Goal: Task Accomplishment & Management: Complete application form

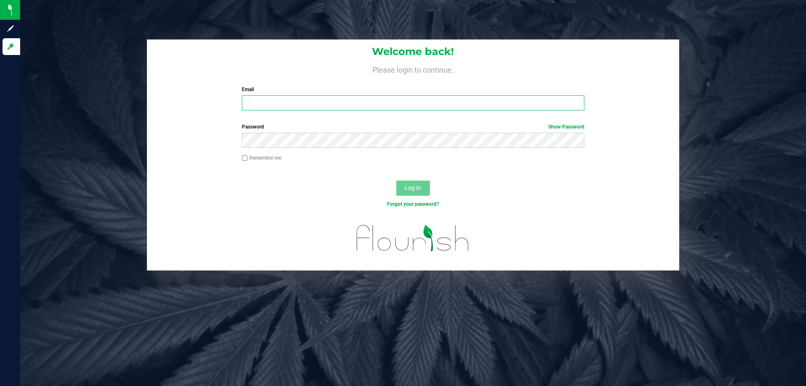
click at [275, 99] on input "Email" at bounding box center [413, 102] width 342 height 15
type input "cwarburton@liveparallel.com"
click at [409, 184] on button "Log In" at bounding box center [413, 188] width 34 height 15
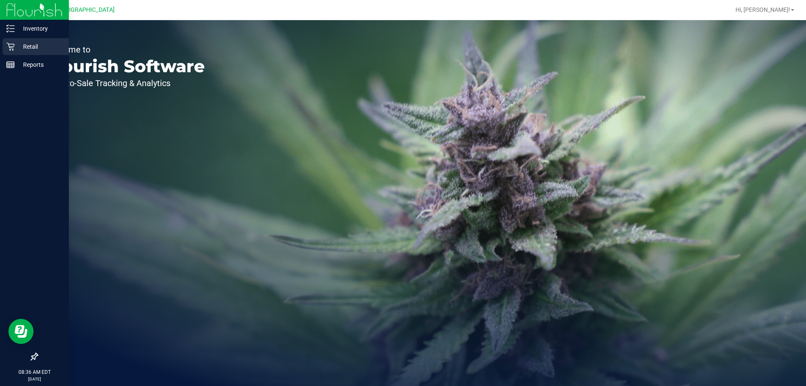
click at [30, 45] on p "Retail" at bounding box center [40, 47] width 50 height 10
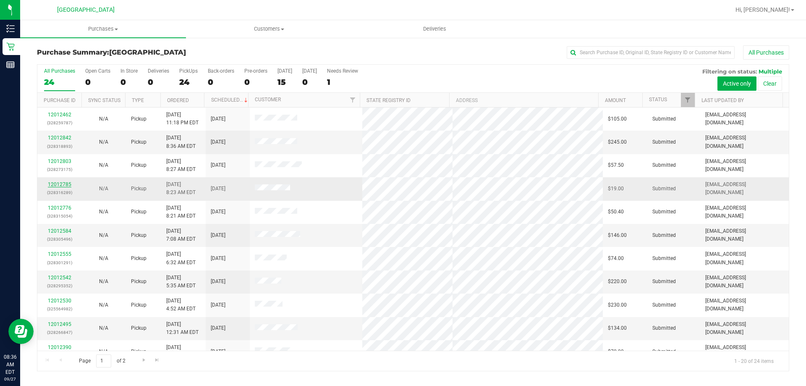
click at [55, 182] on link "12012785" at bounding box center [60, 184] width 24 height 6
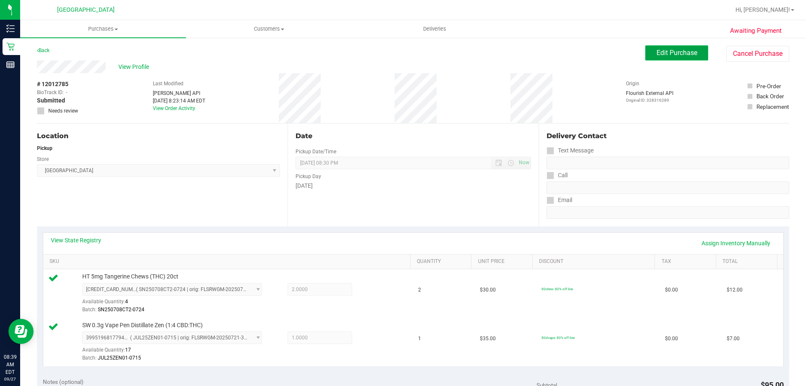
click at [666, 52] on span "Edit Purchase" at bounding box center [677, 53] width 41 height 8
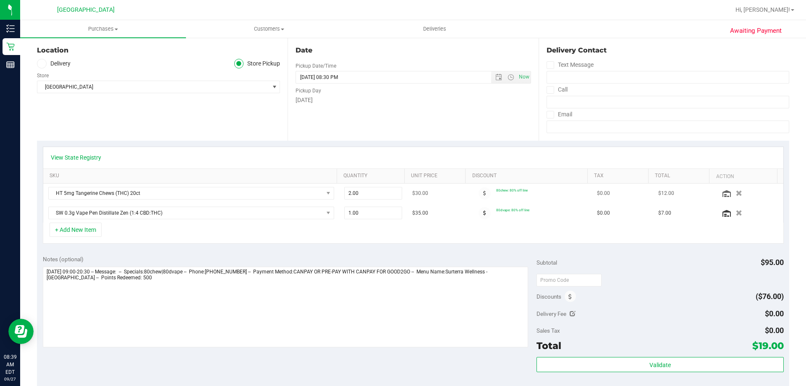
scroll to position [126, 0]
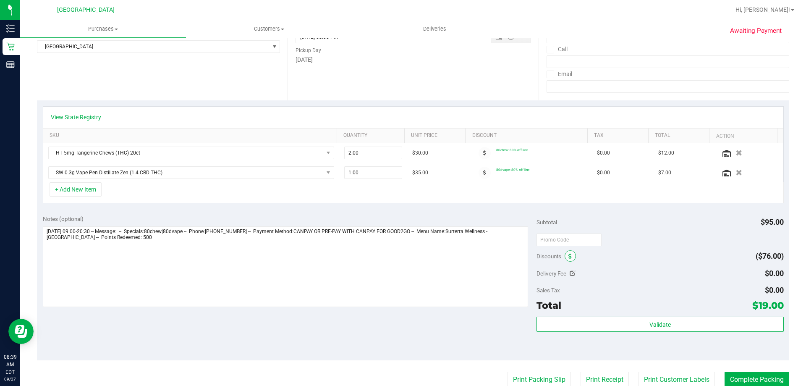
click at [565, 252] on span at bounding box center [570, 255] width 11 height 11
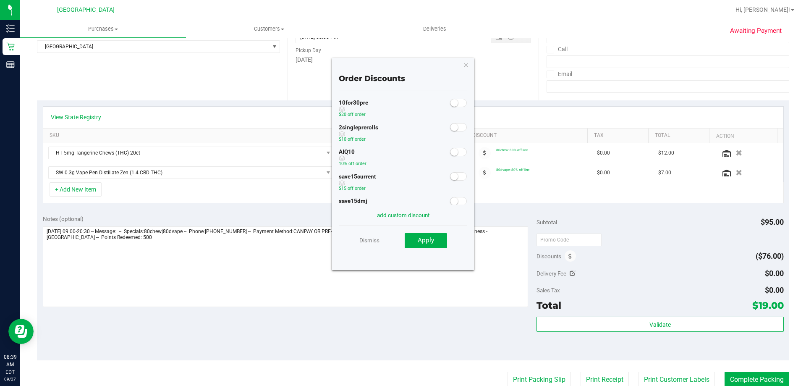
click at [454, 155] on span at bounding box center [458, 152] width 17 height 8
click at [433, 241] on span "Apply" at bounding box center [426, 240] width 16 height 8
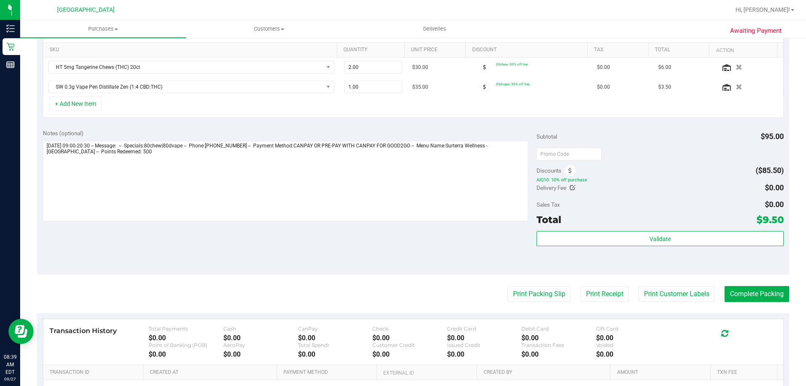
scroll to position [252, 0]
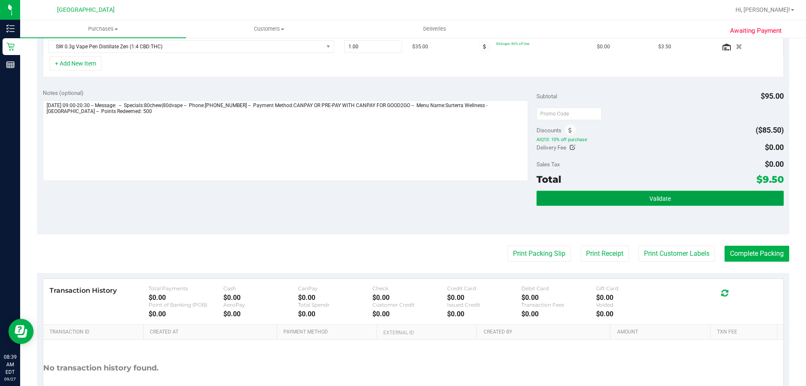
click at [625, 193] on button "Validate" at bounding box center [660, 198] width 247 height 15
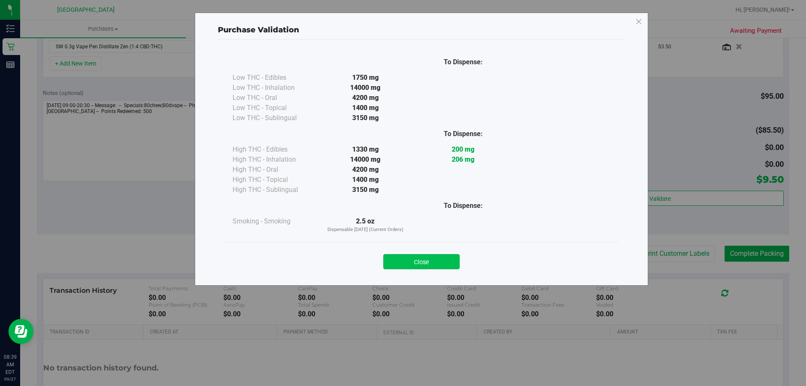
click at [443, 265] on button "Close" at bounding box center [421, 261] width 76 height 15
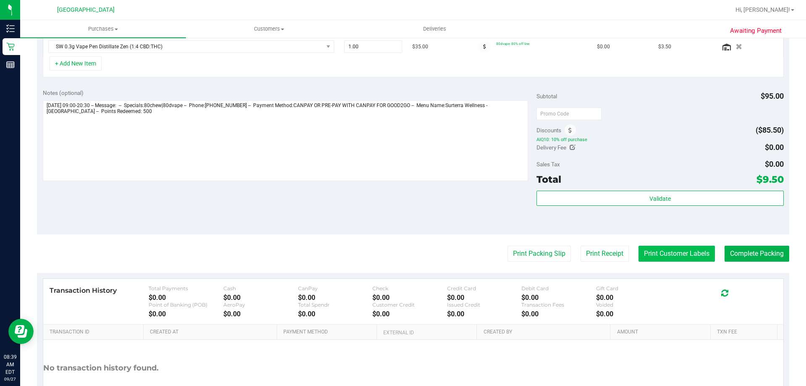
click at [666, 247] on button "Print Customer Labels" at bounding box center [677, 254] width 76 height 16
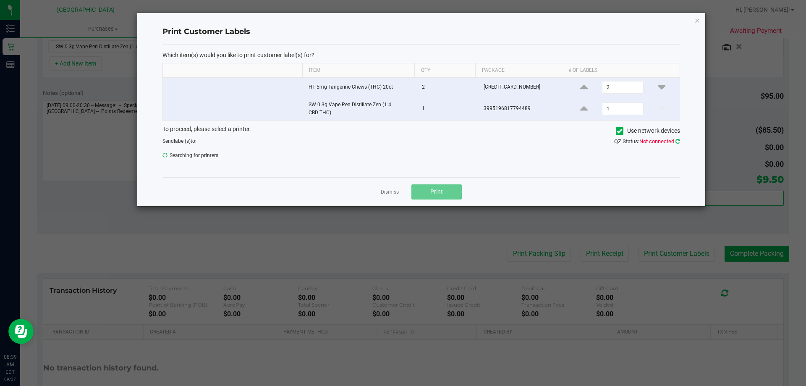
click at [677, 140] on icon at bounding box center [678, 141] width 5 height 5
click at [678, 141] on icon at bounding box center [678, 141] width 5 height 5
click at [643, 162] on span "PRODUCT LABEL - 300dpi" at bounding box center [416, 158] width 506 height 12
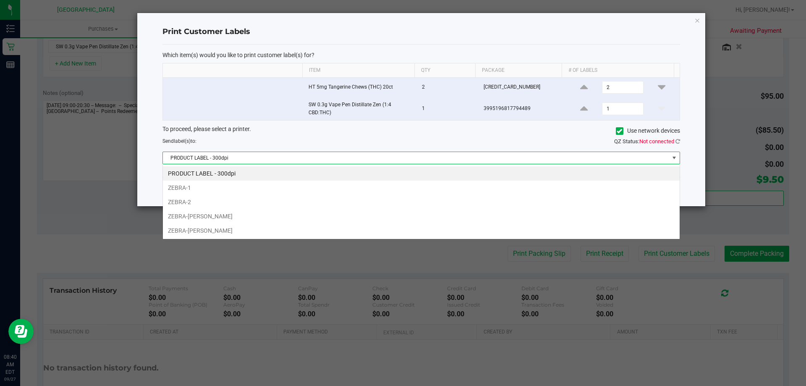
scroll to position [13, 517]
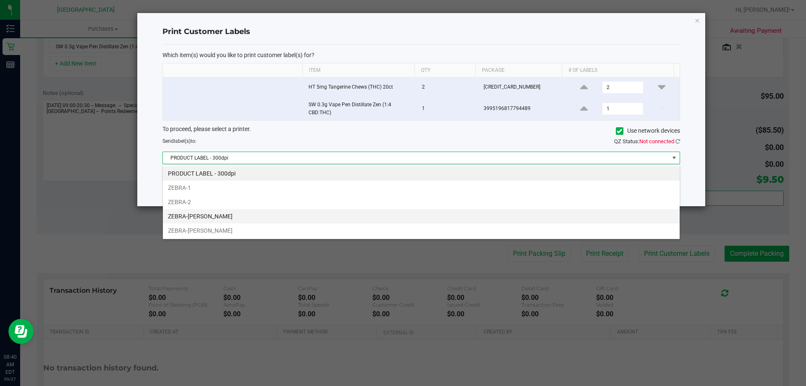
click at [206, 216] on li "ZEBRA-DAVID-COOK" at bounding box center [421, 216] width 517 height 14
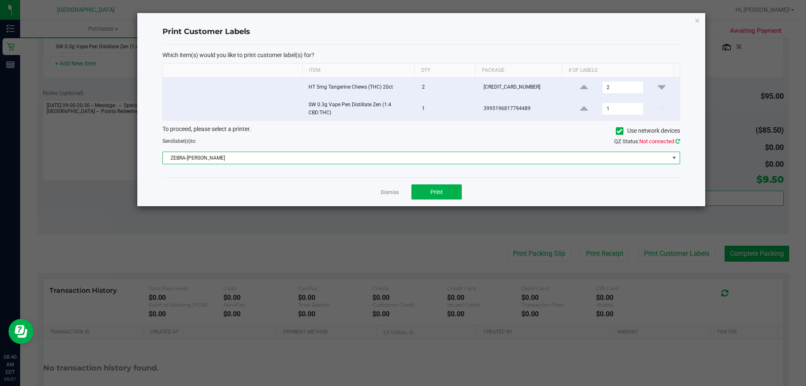
click at [678, 141] on icon at bounding box center [678, 141] width 5 height 5
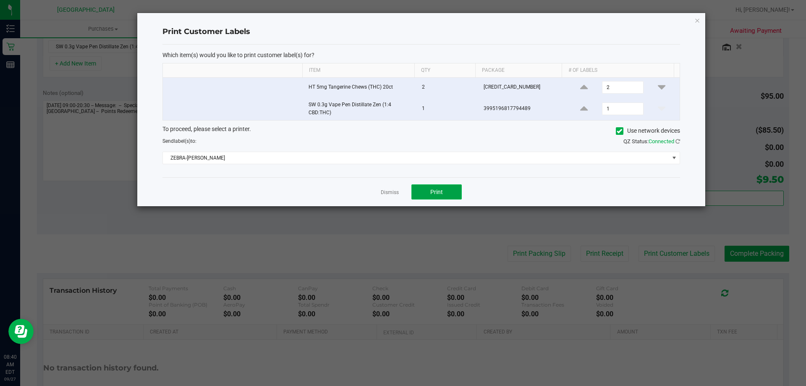
click at [454, 194] on button "Print" at bounding box center [437, 191] width 50 height 15
click at [385, 194] on link "Dismiss" at bounding box center [390, 192] width 18 height 7
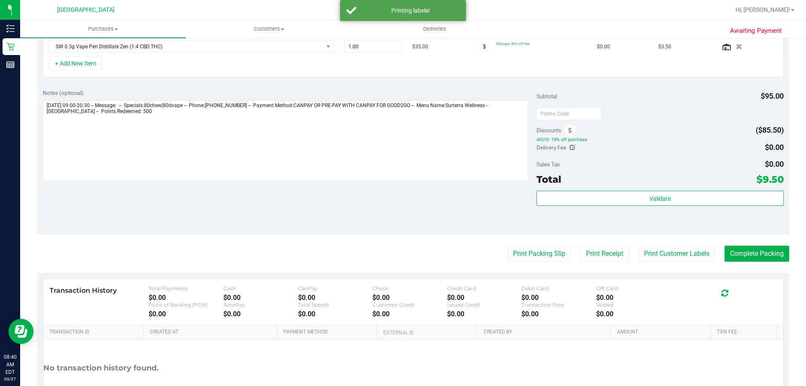
click at [504, 262] on purchase-details "Back Save Purchase View Profile # 12012785 BioTrack ID: - Submitted Needs revie…" at bounding box center [413, 111] width 753 height 637
click at [510, 260] on button "Print Packing Slip" at bounding box center [539, 254] width 63 height 16
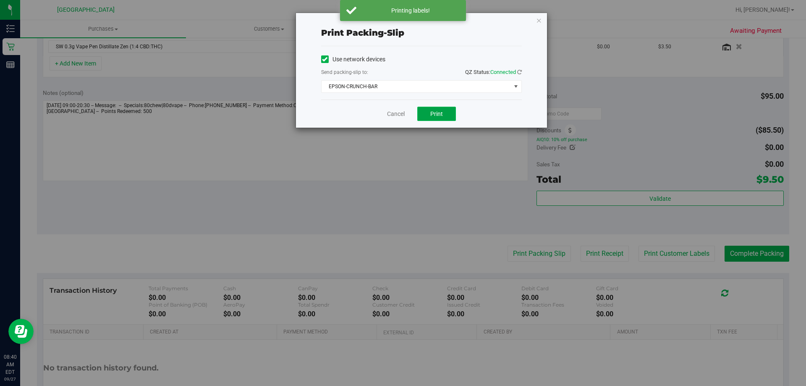
click at [440, 115] on span "Print" at bounding box center [436, 113] width 13 height 7
click at [395, 114] on link "Cancel" at bounding box center [396, 114] width 18 height 9
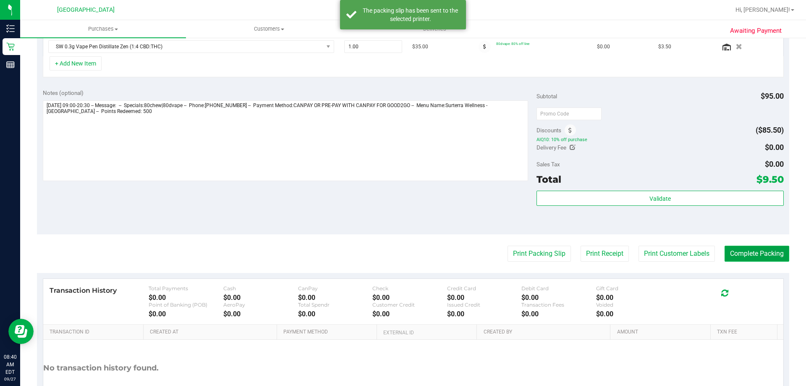
click at [748, 256] on button "Complete Packing" at bounding box center [757, 254] width 65 height 16
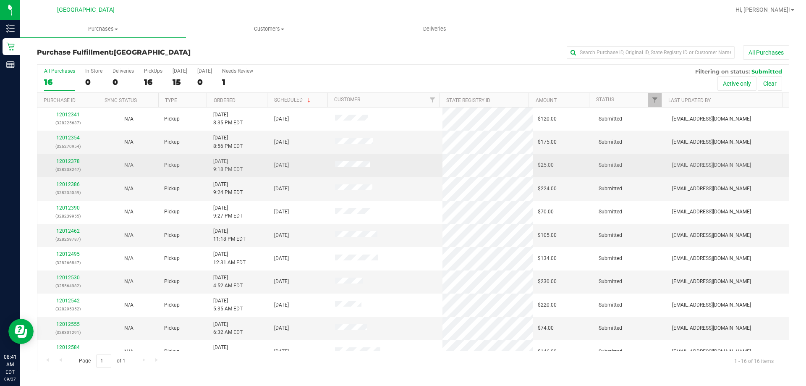
click at [70, 160] on link "12012378" at bounding box center [68, 161] width 24 height 6
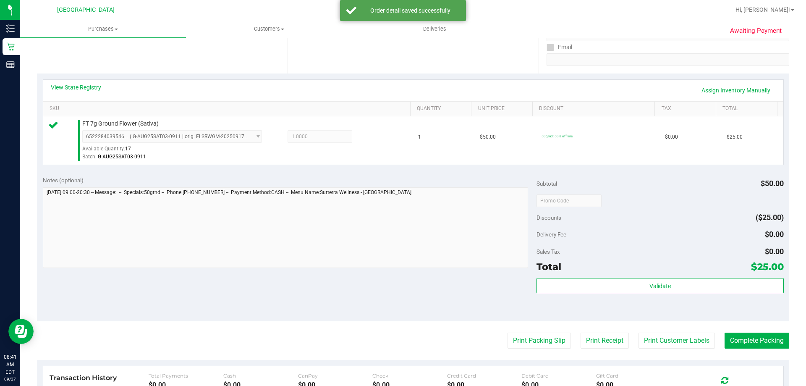
scroll to position [168, 0]
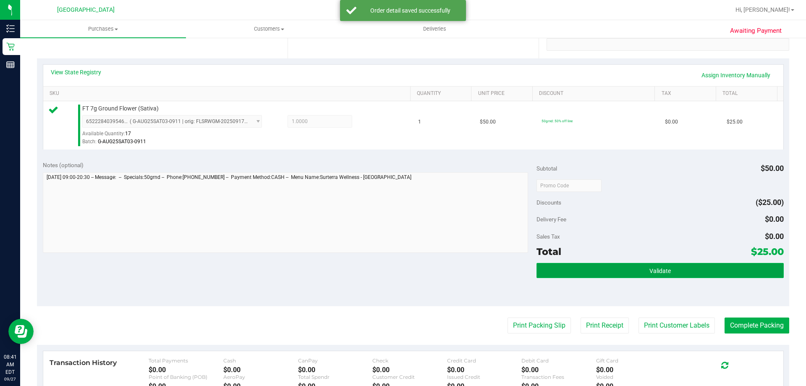
click at [662, 270] on span "Validate" at bounding box center [660, 270] width 21 height 7
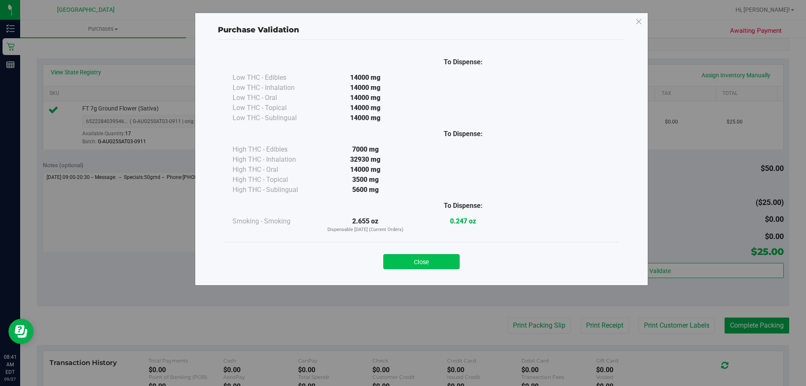
click at [416, 260] on button "Close" at bounding box center [421, 261] width 76 height 15
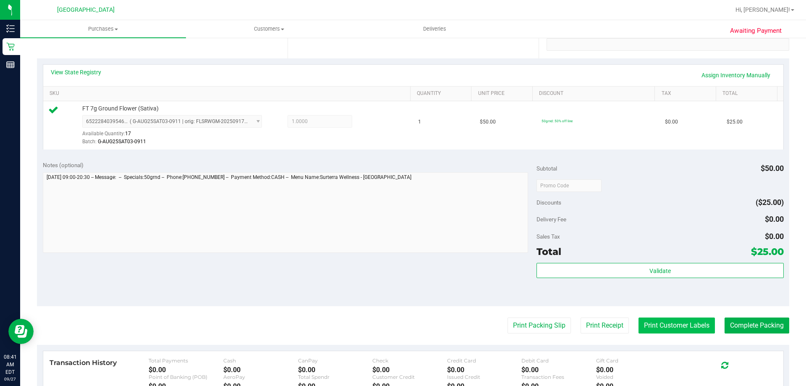
click at [658, 324] on button "Print Customer Labels" at bounding box center [677, 325] width 76 height 16
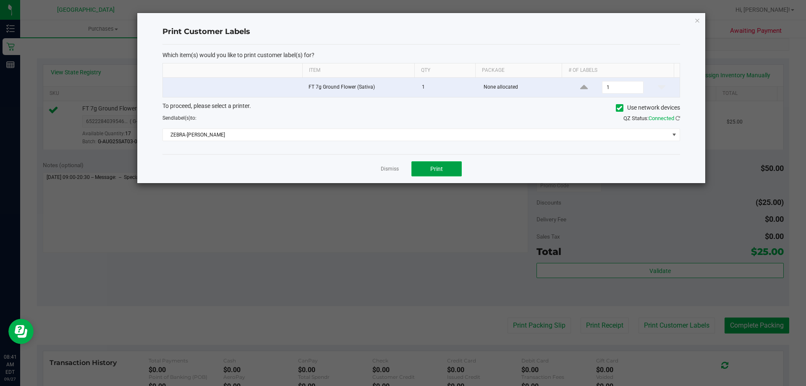
click at [454, 171] on button "Print" at bounding box center [437, 168] width 50 height 15
click at [381, 166] on link "Dismiss" at bounding box center [390, 168] width 18 height 7
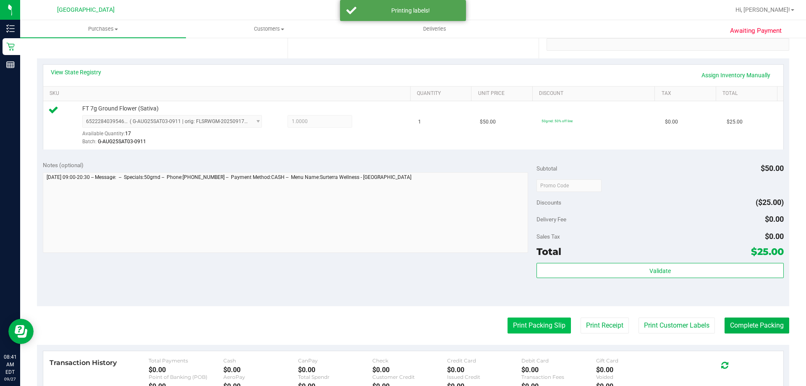
click at [536, 320] on button "Print Packing Slip" at bounding box center [539, 325] width 63 height 16
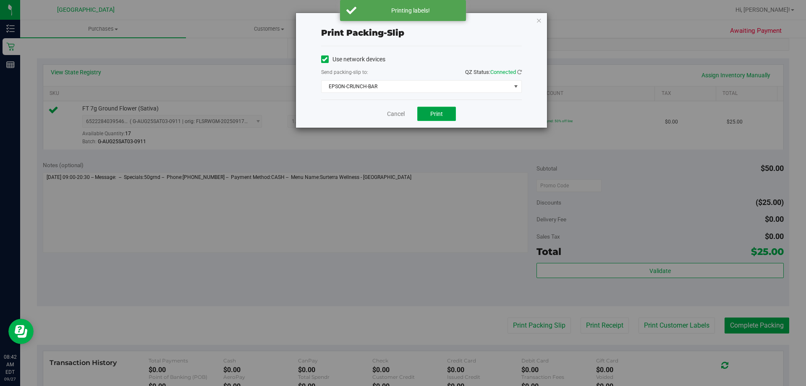
click at [452, 118] on button "Print" at bounding box center [436, 114] width 39 height 14
click at [390, 111] on link "Cancel" at bounding box center [396, 114] width 18 height 9
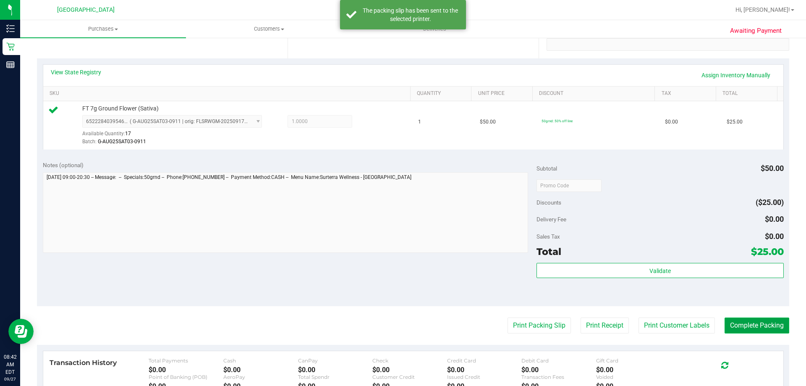
click at [753, 323] on button "Complete Packing" at bounding box center [757, 325] width 65 height 16
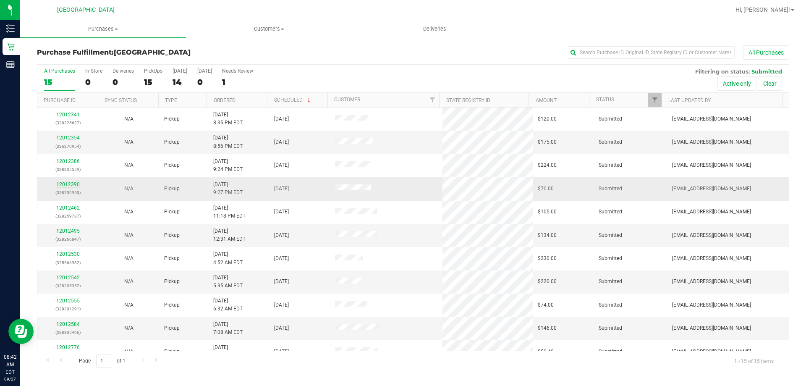
click at [73, 183] on link "12012390" at bounding box center [68, 184] width 24 height 6
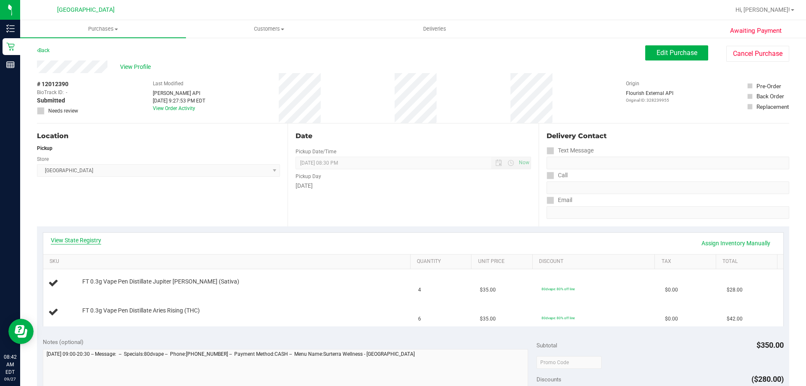
click at [88, 241] on link "View State Registry" at bounding box center [76, 240] width 50 height 8
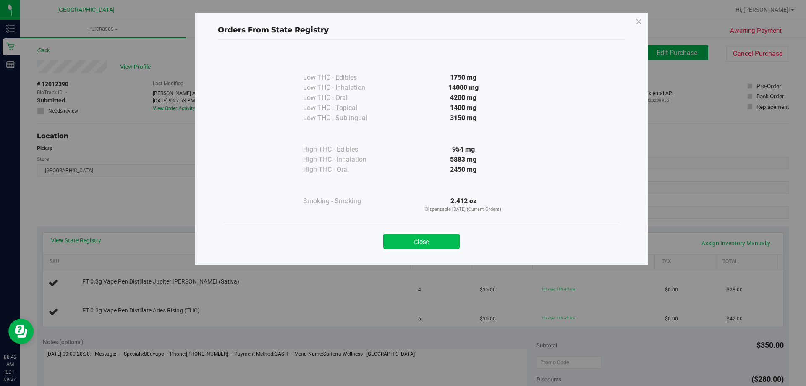
click at [426, 246] on button "Close" at bounding box center [421, 241] width 76 height 15
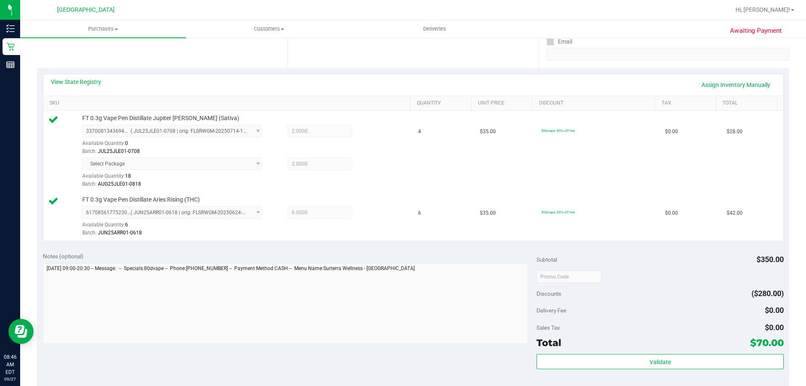
scroll to position [168, 0]
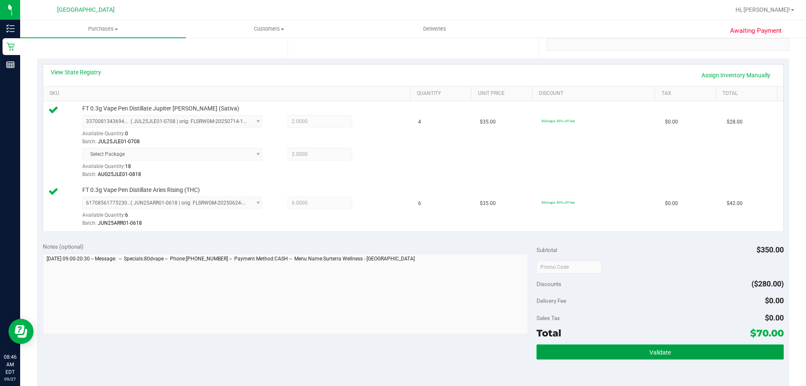
click at [651, 357] on button "Validate" at bounding box center [660, 351] width 247 height 15
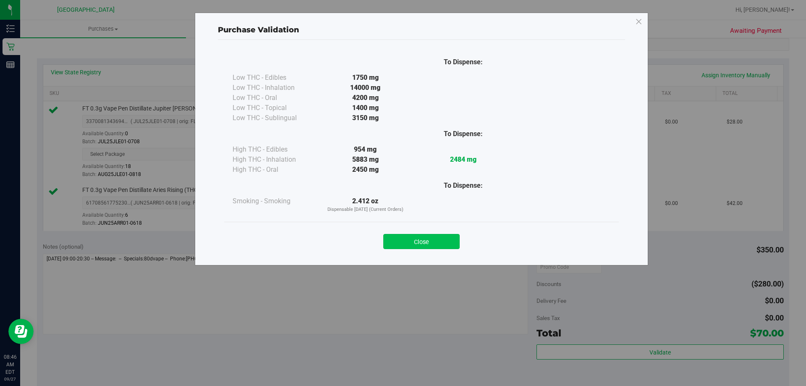
click at [440, 240] on button "Close" at bounding box center [421, 241] width 76 height 15
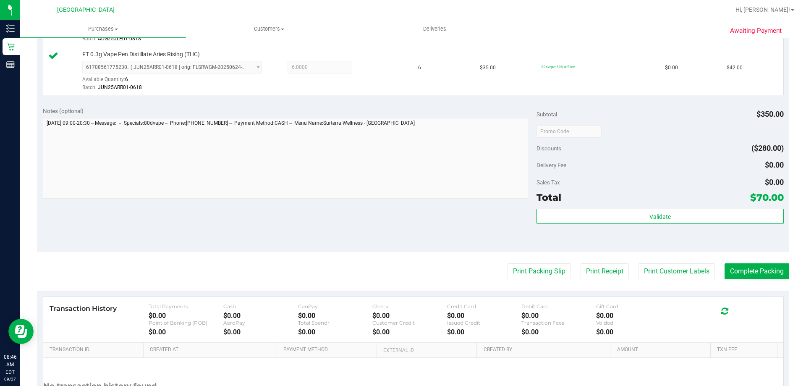
scroll to position [336, 0]
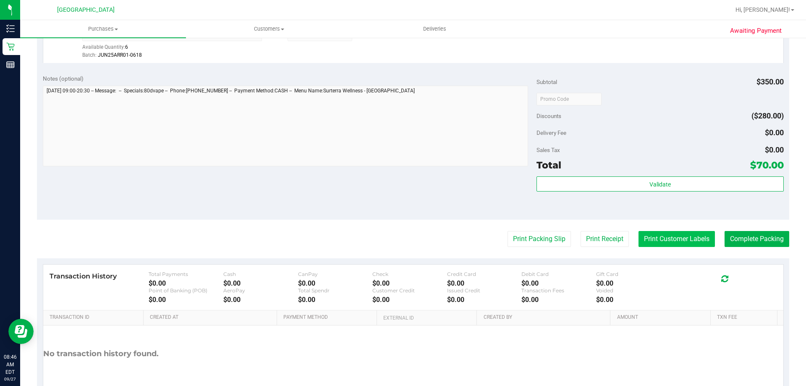
click at [659, 236] on button "Print Customer Labels" at bounding box center [677, 239] width 76 height 16
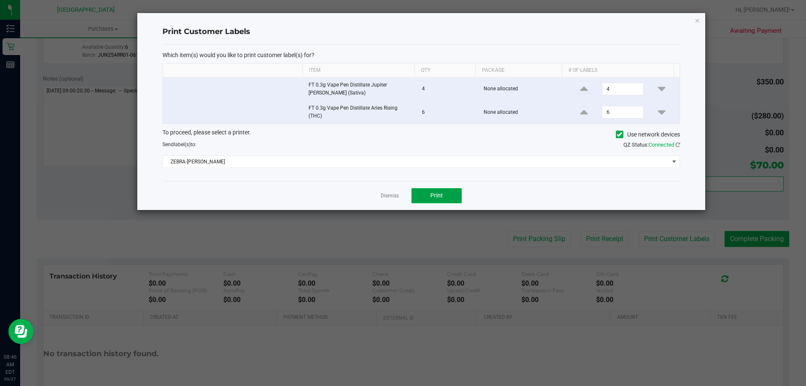
click at [429, 199] on button "Print" at bounding box center [437, 195] width 50 height 15
click at [390, 197] on link "Dismiss" at bounding box center [390, 195] width 18 height 7
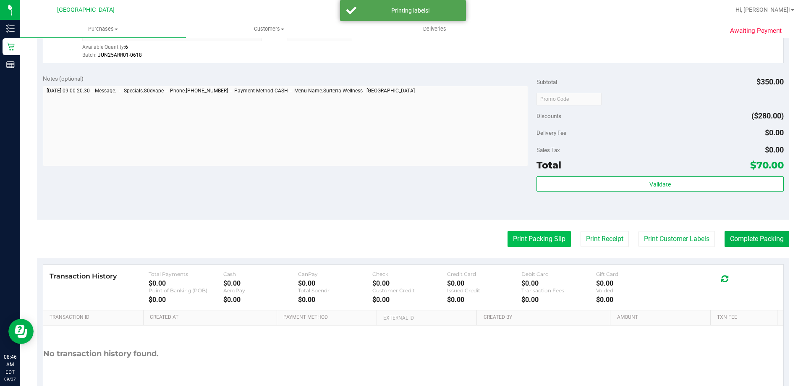
click at [514, 231] on button "Print Packing Slip" at bounding box center [539, 239] width 63 height 16
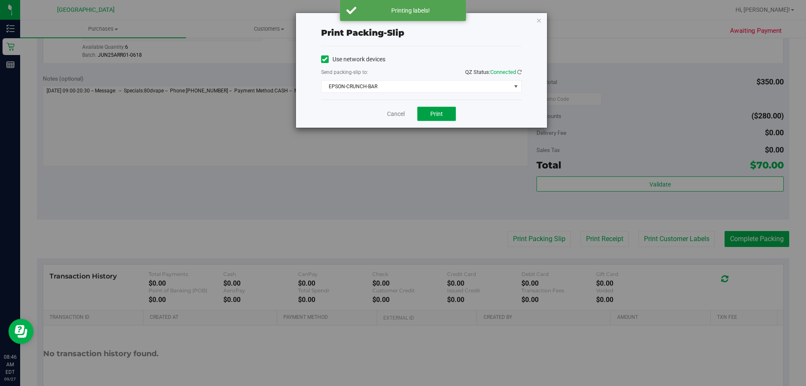
click at [440, 116] on span "Print" at bounding box center [436, 113] width 13 height 7
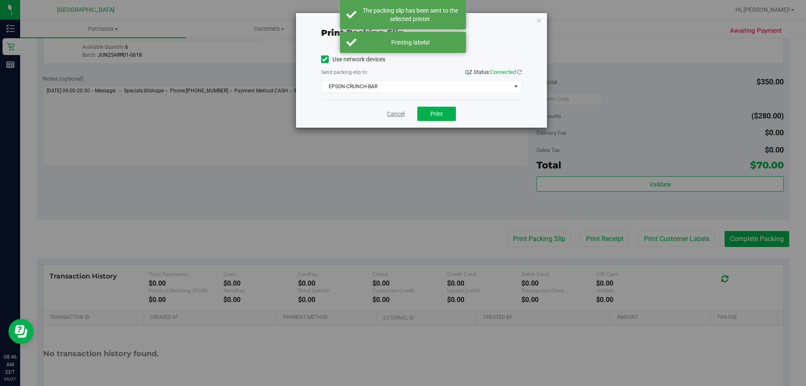
click at [396, 115] on link "Cancel" at bounding box center [396, 114] width 18 height 9
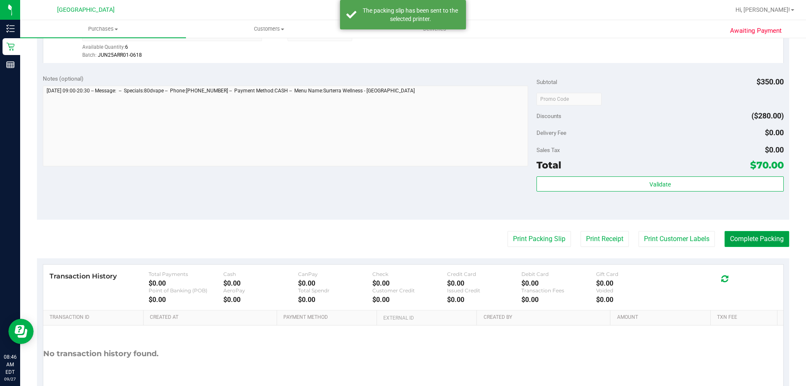
click at [746, 237] on button "Complete Packing" at bounding box center [757, 239] width 65 height 16
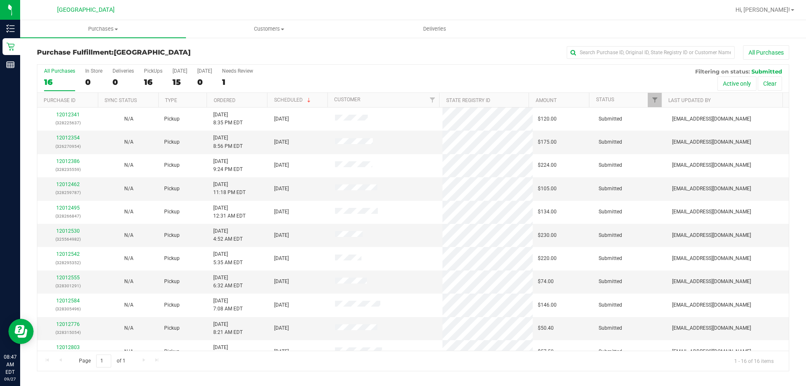
drag, startPoint x: 753, startPoint y: 241, endPoint x: 504, endPoint y: 79, distance: 296.2
click at [504, 79] on div "All Purchases 16 In Store 0 Deliveries 0 PickUps 16 Today 15 Tomorrow 0 Needs R…" at bounding box center [413, 79] width 752 height 28
click at [66, 278] on link "12012555" at bounding box center [68, 278] width 24 height 6
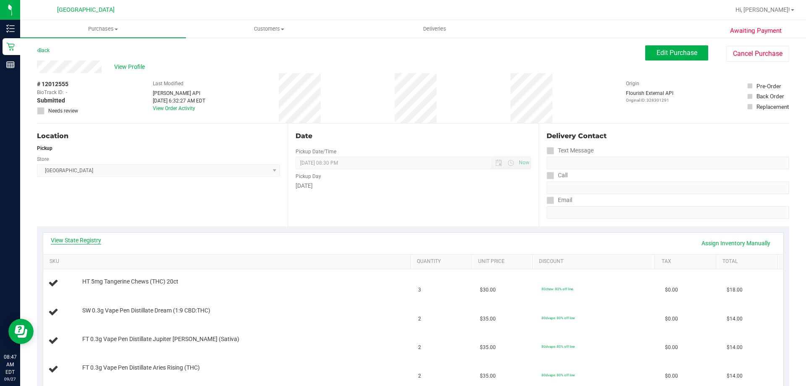
click at [76, 236] on link "View State Registry" at bounding box center [76, 240] width 50 height 8
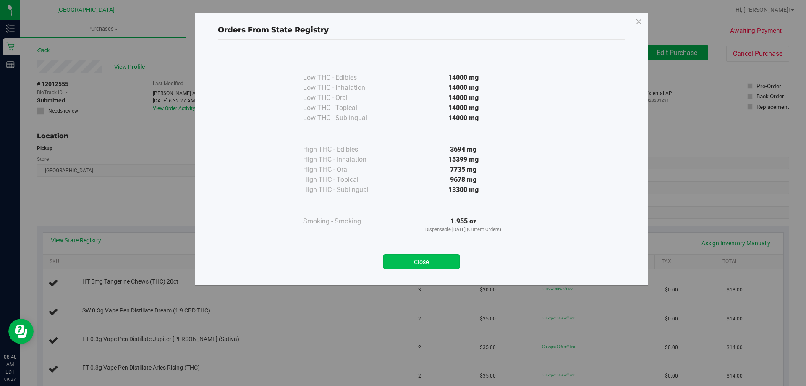
click at [411, 261] on button "Close" at bounding box center [421, 261] width 76 height 15
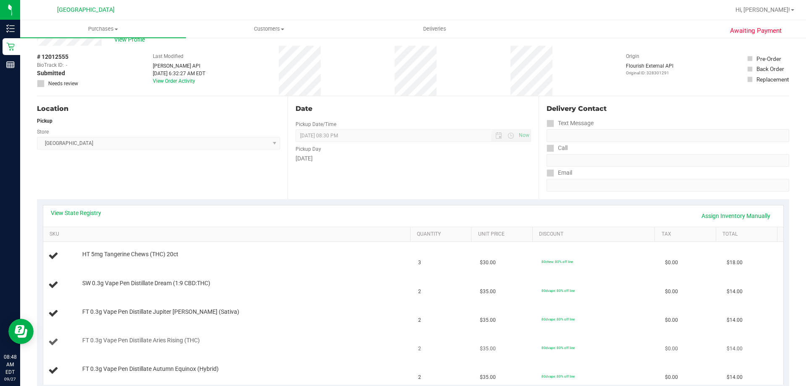
scroll to position [42, 0]
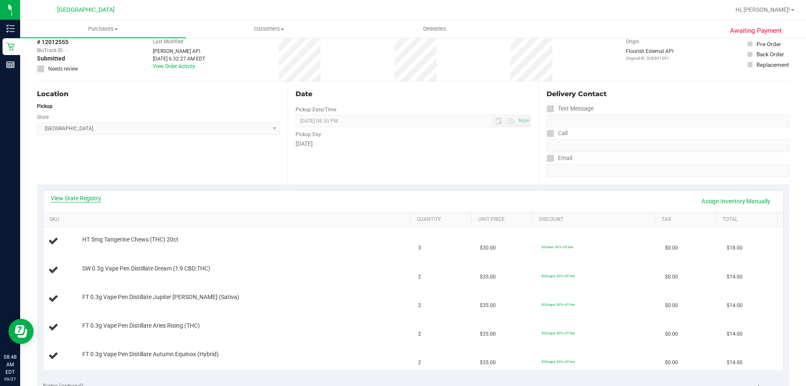
click at [99, 197] on link "View State Registry" at bounding box center [76, 198] width 50 height 8
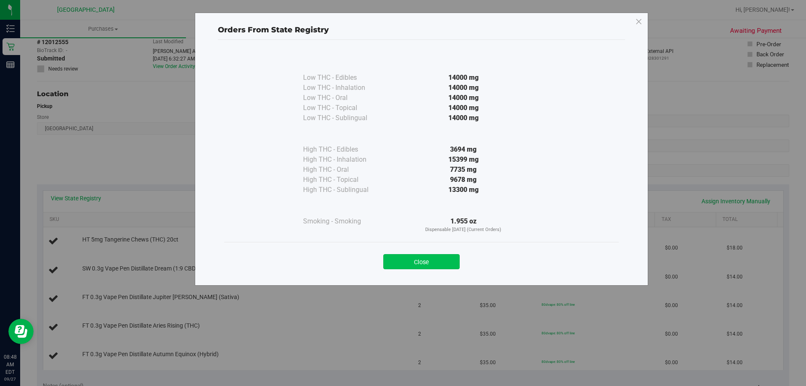
click at [435, 261] on button "Close" at bounding box center [421, 261] width 76 height 15
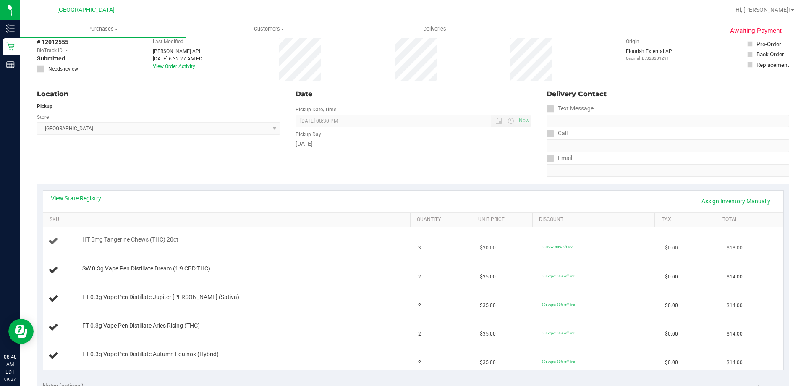
click at [444, 254] on td "3" at bounding box center [444, 241] width 62 height 29
drag, startPoint x: 408, startPoint y: 256, endPoint x: 439, endPoint y: 252, distance: 31.8
click at [439, 252] on tbody "HT 5mg Tangerine Chews (THC) 20ct 3 $30.00 80chew: 80% off line $0.00 $18.00 SW…" at bounding box center [413, 298] width 740 height 143
click at [278, 240] on div "HT 5mg Tangerine Chews (THC) 20ct" at bounding box center [242, 240] width 328 height 8
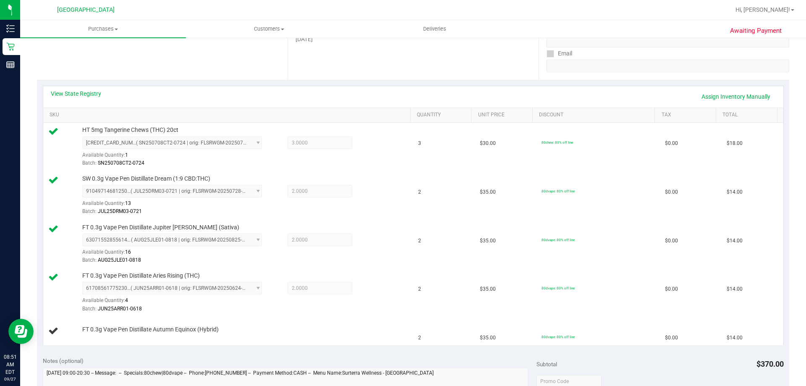
scroll to position [210, 0]
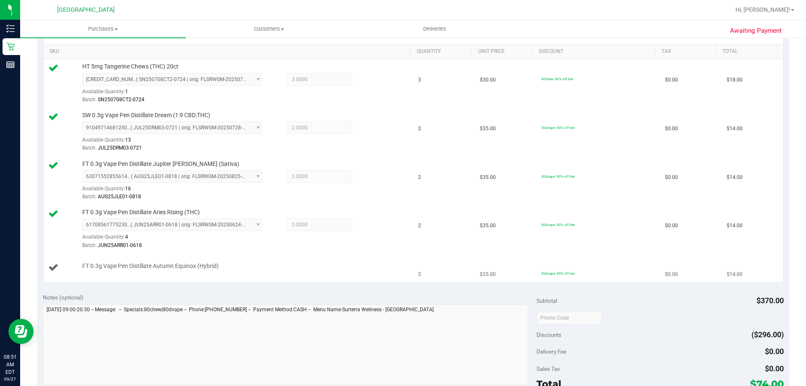
click at [293, 267] on div "FT 0.3g Vape Pen Distillate Autumn Equinox (Hybrid)" at bounding box center [242, 266] width 328 height 8
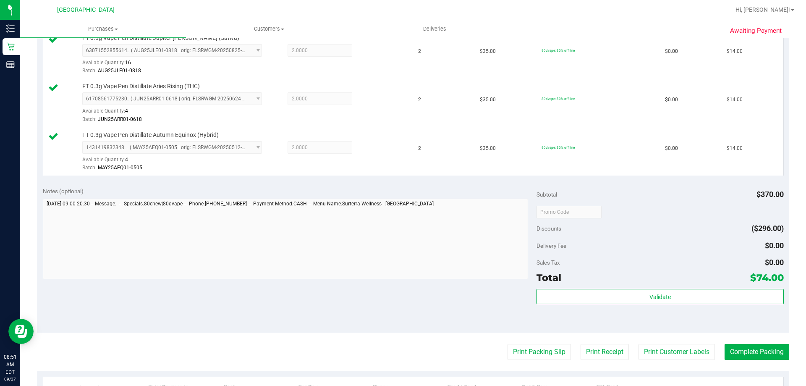
scroll to position [378, 0]
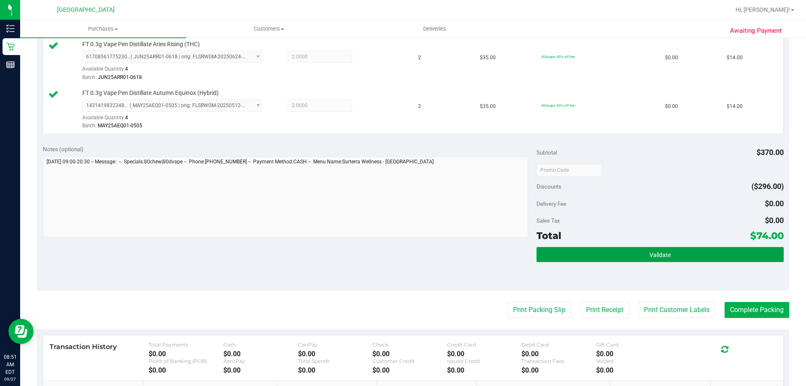
click at [669, 252] on button "Validate" at bounding box center [660, 254] width 247 height 15
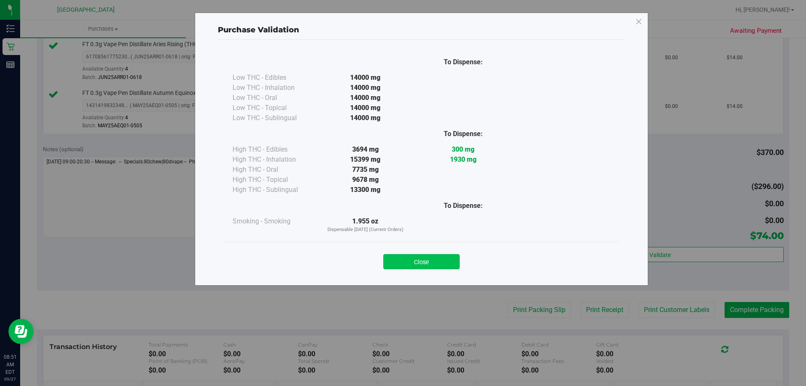
click at [422, 260] on button "Close" at bounding box center [421, 261] width 76 height 15
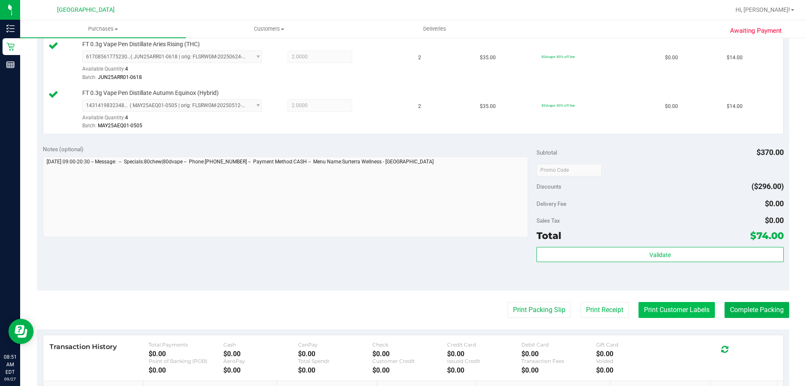
click at [662, 311] on button "Print Customer Labels" at bounding box center [677, 310] width 76 height 16
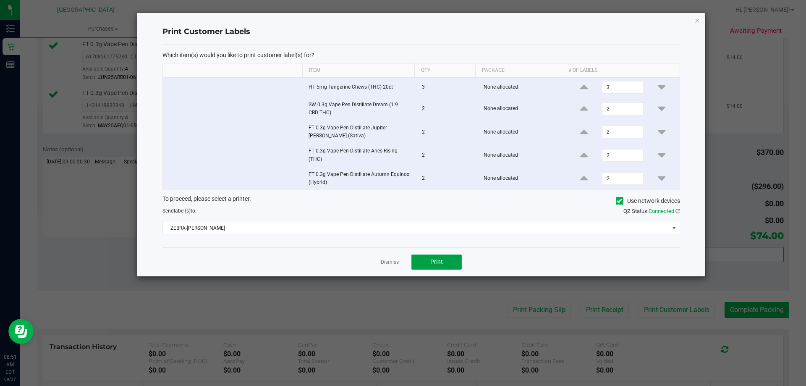
click at [429, 258] on button "Print" at bounding box center [437, 261] width 50 height 15
click at [391, 259] on link "Dismiss" at bounding box center [390, 262] width 18 height 7
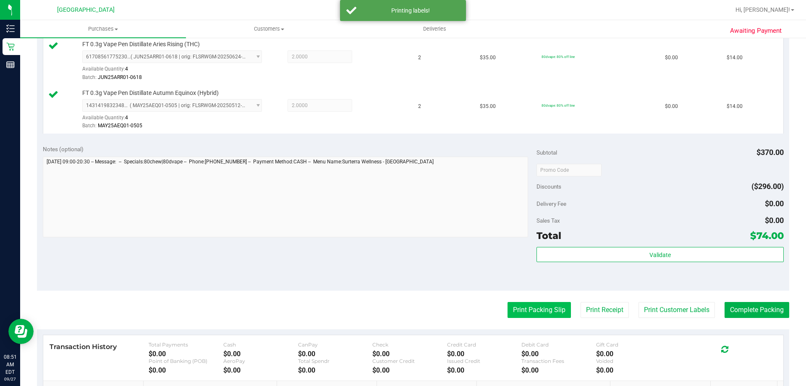
click at [519, 313] on button "Print Packing Slip" at bounding box center [539, 310] width 63 height 16
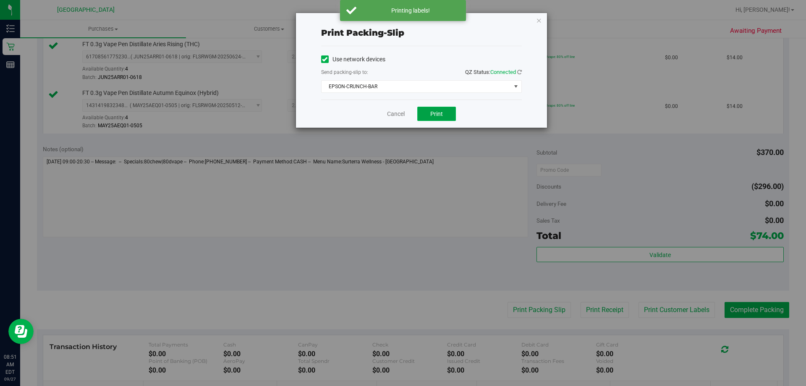
click at [436, 117] on button "Print" at bounding box center [436, 114] width 39 height 14
click at [397, 114] on link "Cancel" at bounding box center [396, 114] width 18 height 9
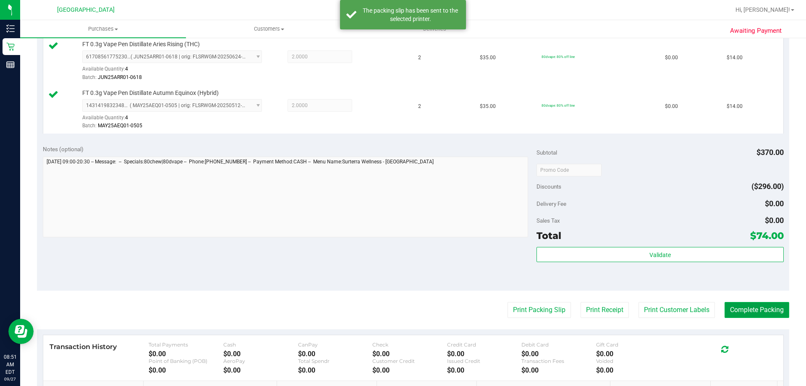
click at [734, 311] on button "Complete Packing" at bounding box center [757, 310] width 65 height 16
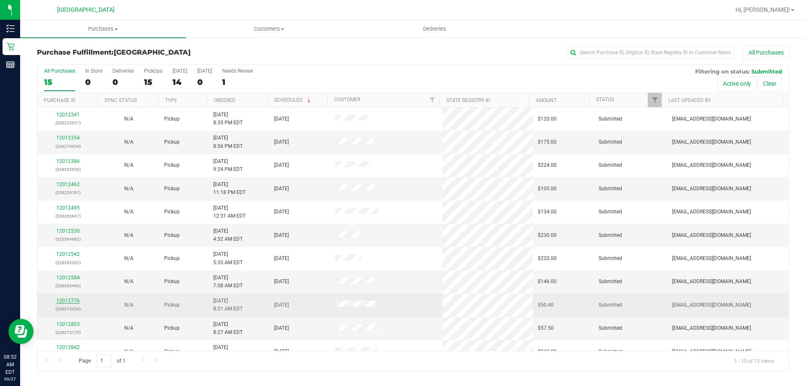
click at [72, 298] on link "12012776" at bounding box center [68, 301] width 24 height 6
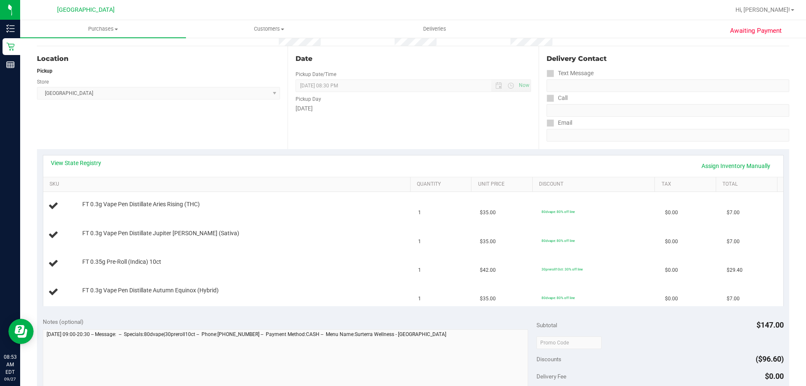
scroll to position [84, 0]
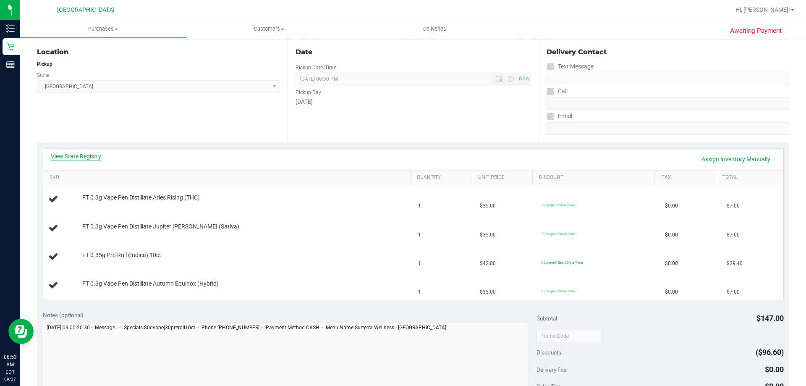
click at [73, 158] on link "View State Registry" at bounding box center [76, 156] width 50 height 8
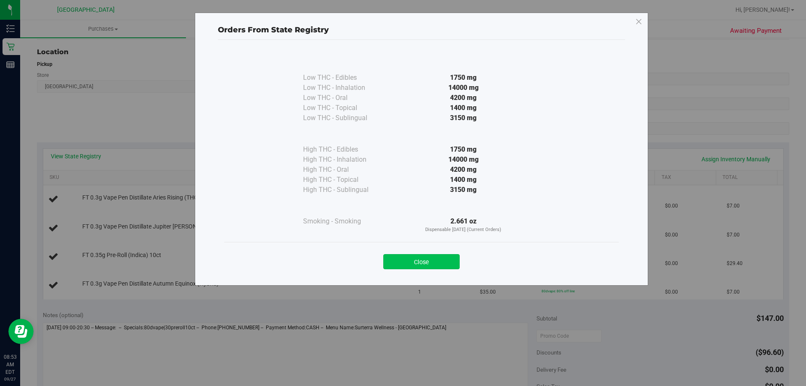
click at [421, 256] on button "Close" at bounding box center [421, 261] width 76 height 15
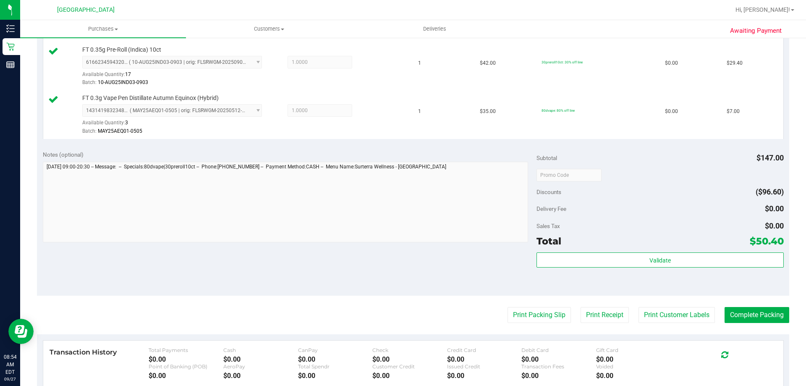
scroll to position [330, 0]
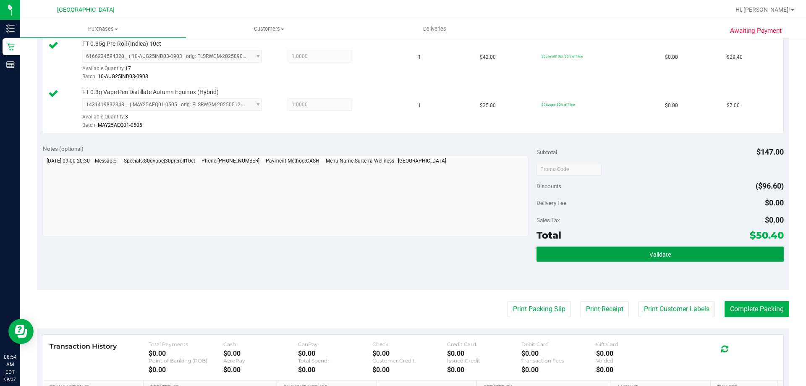
click at [655, 250] on button "Validate" at bounding box center [660, 254] width 247 height 15
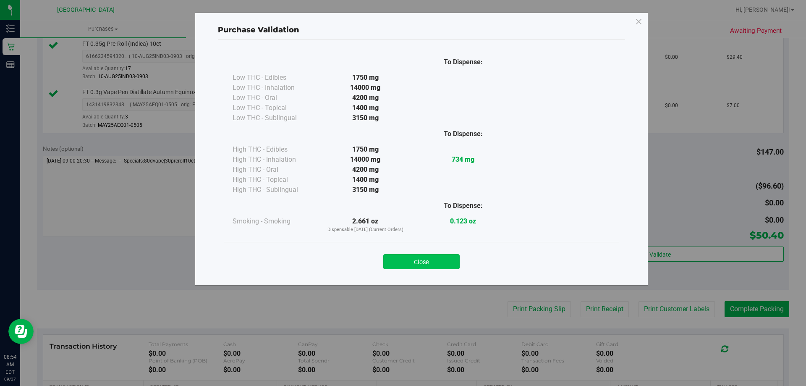
click at [430, 260] on button "Close" at bounding box center [421, 261] width 76 height 15
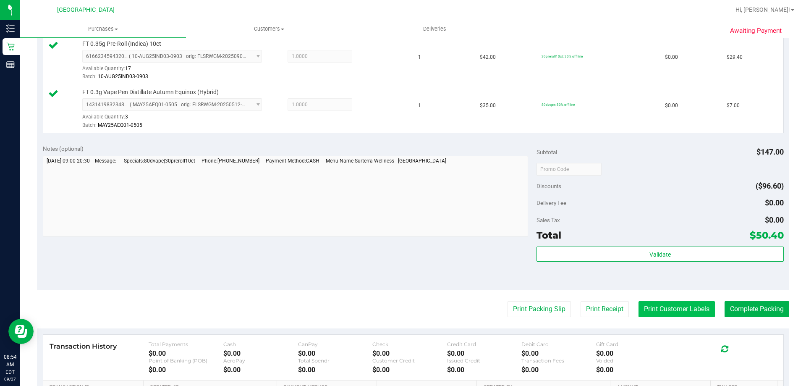
click at [661, 308] on button "Print Customer Labels" at bounding box center [677, 309] width 76 height 16
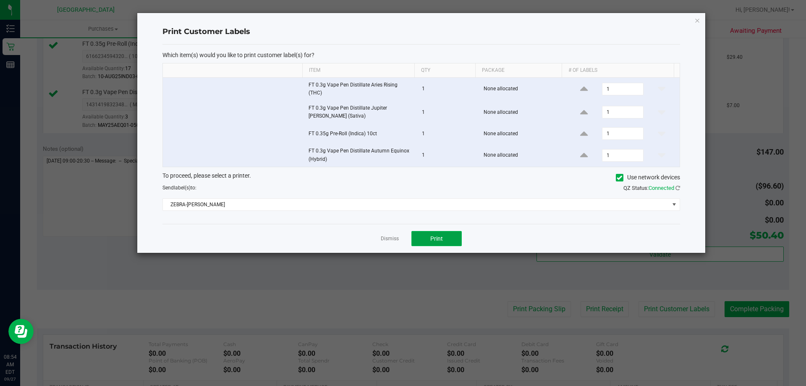
click at [445, 243] on button "Print" at bounding box center [437, 238] width 50 height 15
click at [391, 236] on link "Dismiss" at bounding box center [390, 238] width 18 height 7
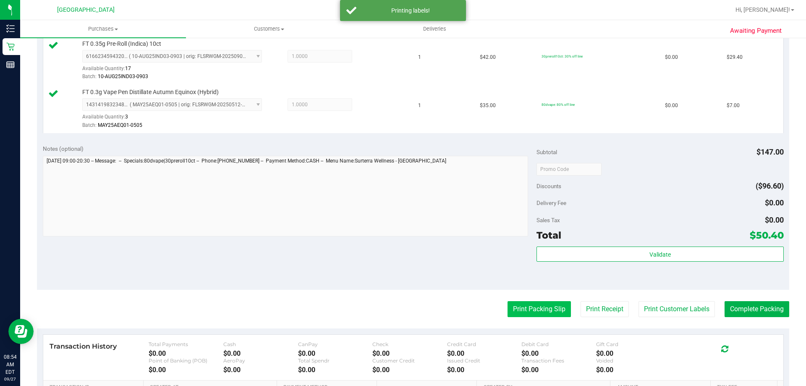
click at [531, 305] on button "Print Packing Slip" at bounding box center [539, 309] width 63 height 16
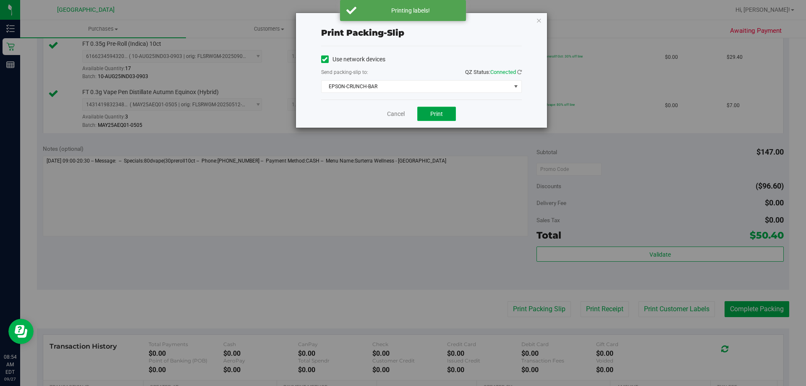
click at [431, 115] on span "Print" at bounding box center [436, 113] width 13 height 7
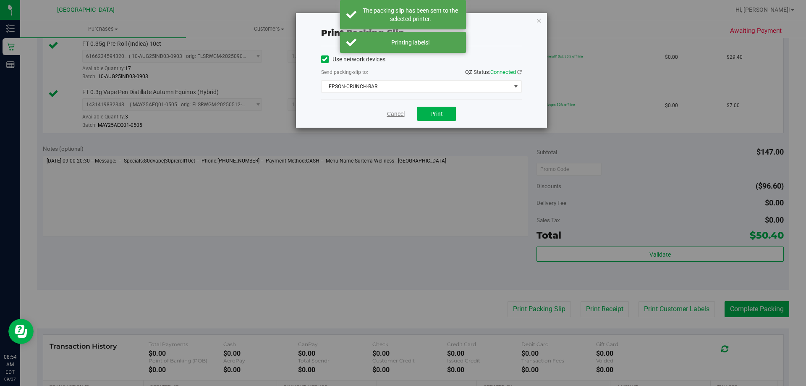
click at [400, 115] on link "Cancel" at bounding box center [396, 114] width 18 height 9
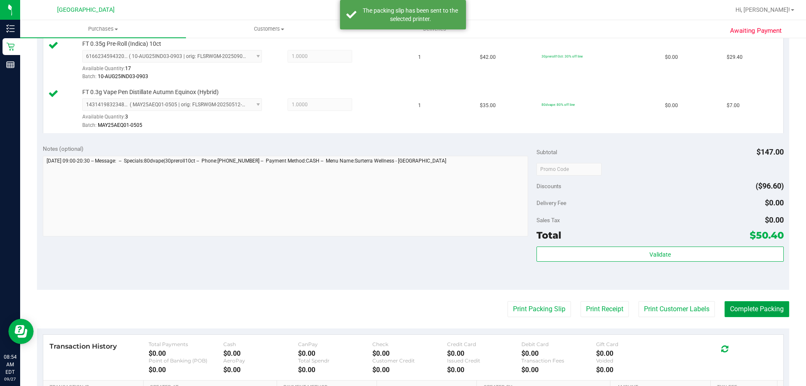
click at [741, 304] on button "Complete Packing" at bounding box center [757, 309] width 65 height 16
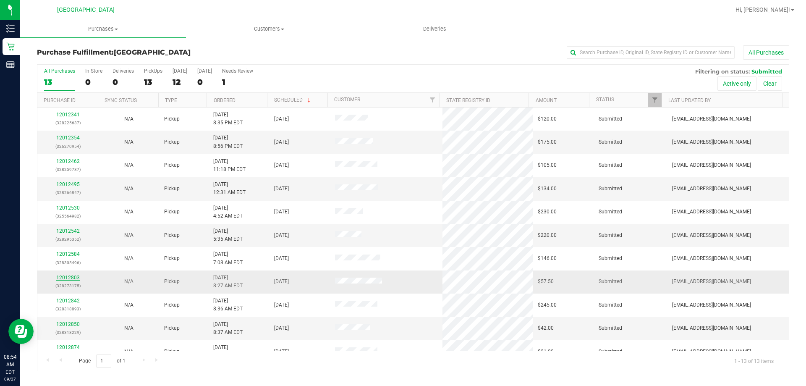
click at [69, 275] on link "12012803" at bounding box center [68, 278] width 24 height 6
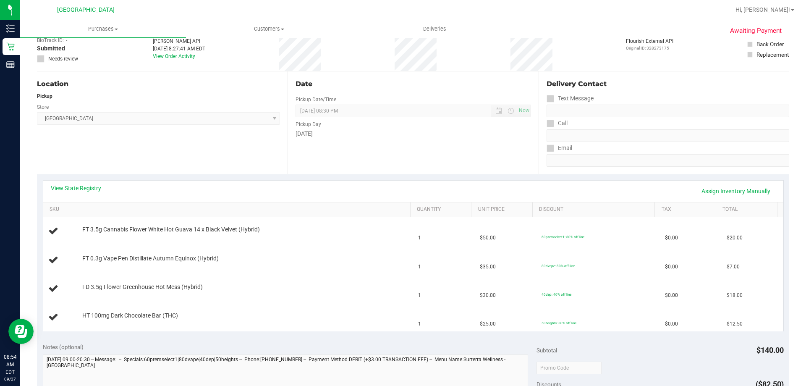
scroll to position [126, 0]
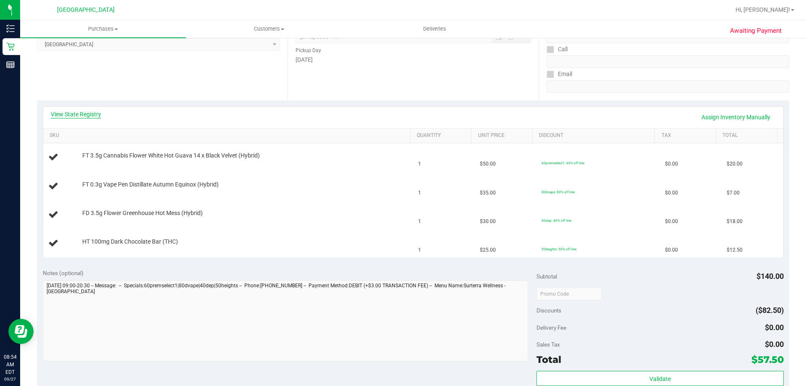
click at [84, 114] on link "View State Registry" at bounding box center [76, 114] width 50 height 8
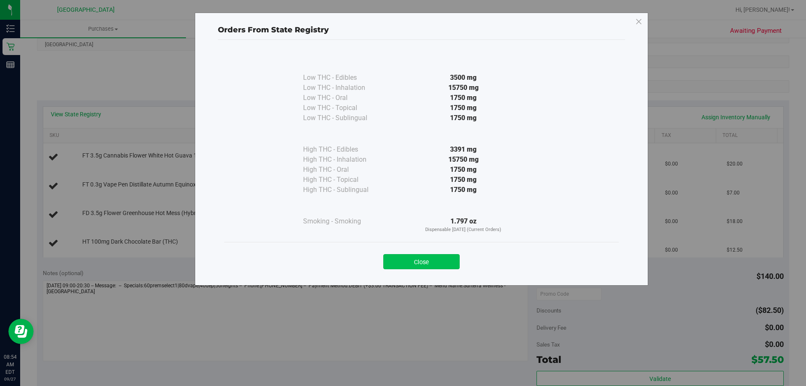
click at [442, 258] on button "Close" at bounding box center [421, 261] width 76 height 15
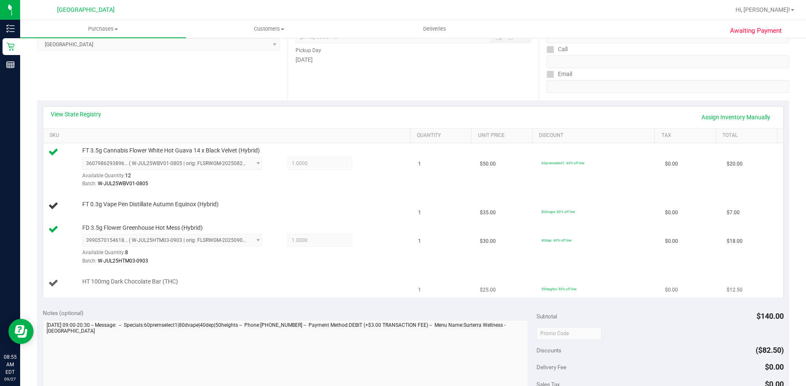
click at [342, 273] on td "HT 100mg Dark Chocolate Bar (THC)" at bounding box center [228, 283] width 370 height 28
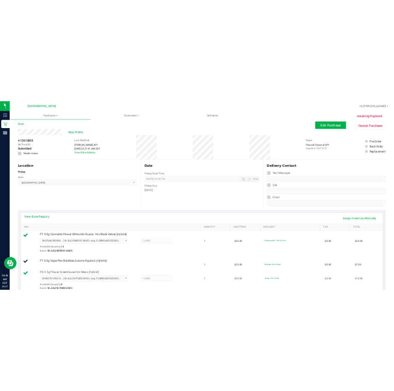
scroll to position [0, 0]
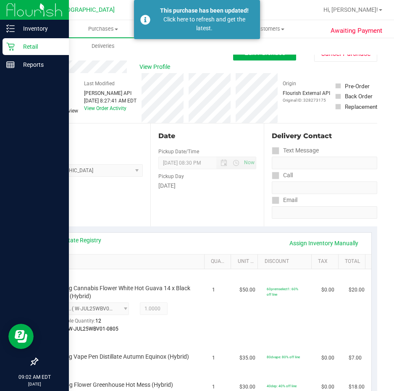
click at [18, 45] on p "Retail" at bounding box center [40, 47] width 50 height 10
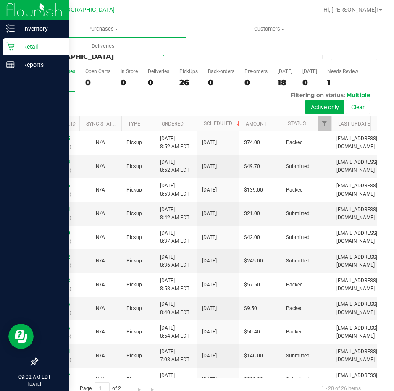
click at [31, 41] on div "Retail" at bounding box center [36, 46] width 66 height 17
click at [30, 44] on p "Retail" at bounding box center [40, 47] width 50 height 10
click at [24, 27] on p "Inventory" at bounding box center [40, 29] width 50 height 10
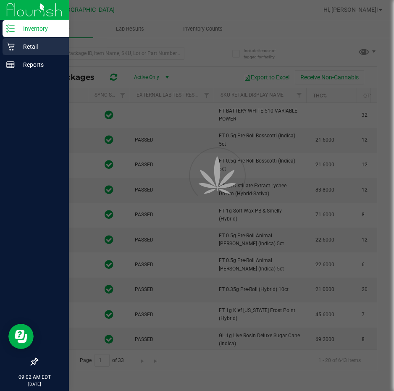
click at [23, 49] on p "Retail" at bounding box center [40, 47] width 50 height 10
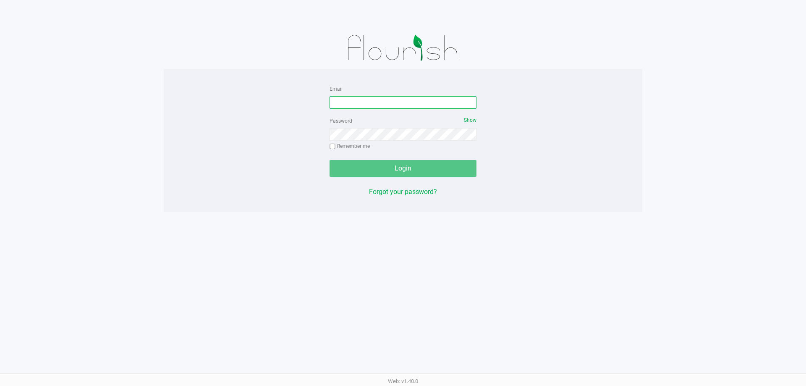
click at [349, 100] on input "Email" at bounding box center [403, 102] width 147 height 13
type input "[EMAIL_ADDRESS][DOMAIN_NAME]"
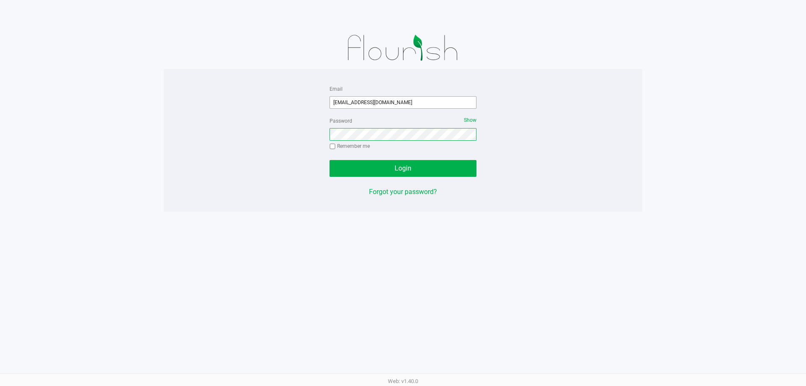
click at [330, 160] on button "Login" at bounding box center [403, 168] width 147 height 17
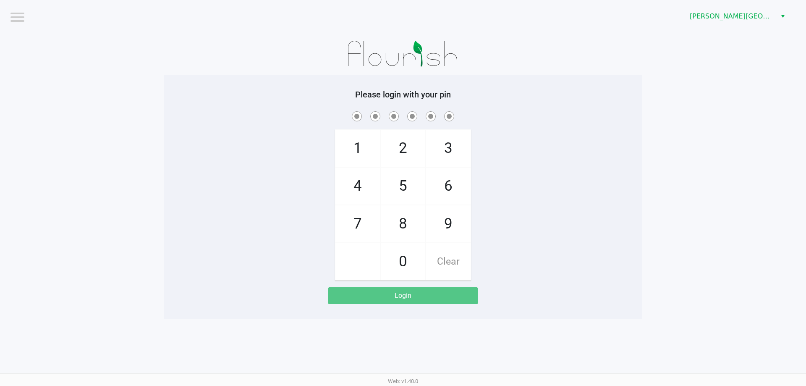
click at [417, 291] on div "Login" at bounding box center [402, 295] width 149 height 17
checkbox input "true"
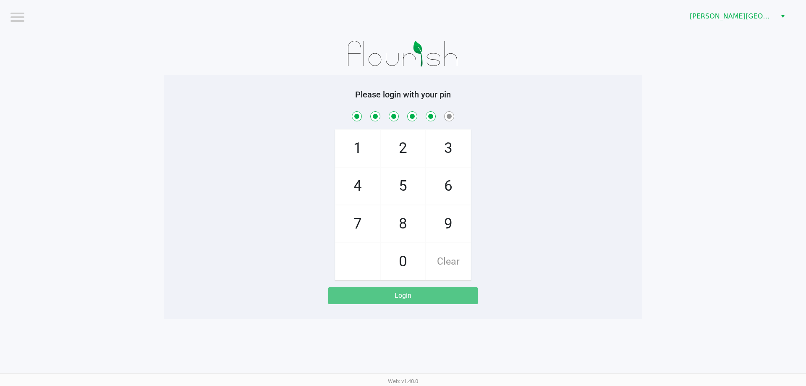
checkbox input "true"
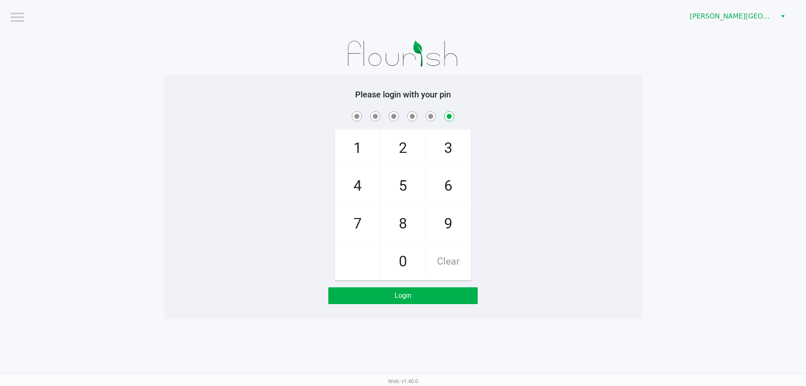
checkbox input "false"
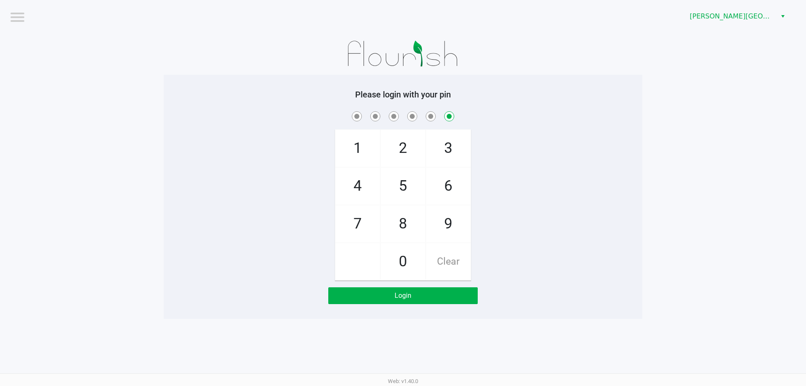
checkbox input "false"
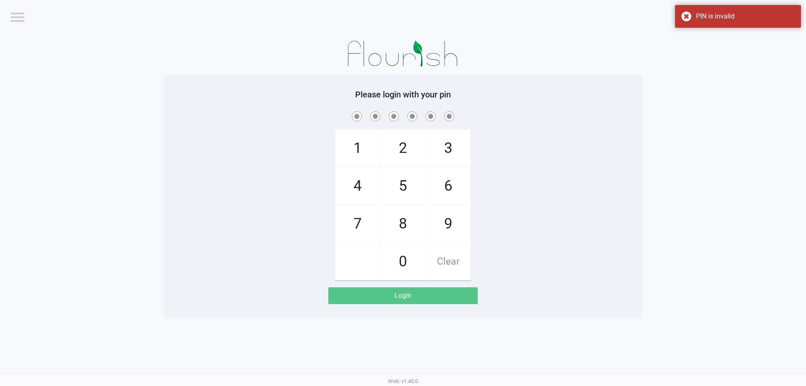
click at [367, 295] on div "Login" at bounding box center [402, 295] width 149 height 17
click at [784, 14] on span "Select" at bounding box center [783, 16] width 7 height 10
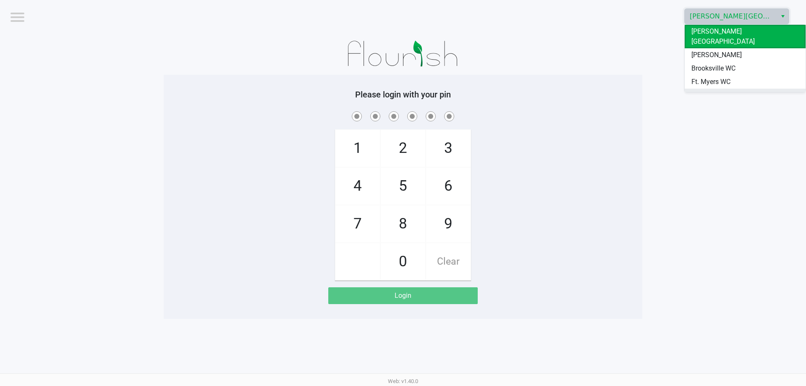
click at [745, 89] on li "[GEOGRAPHIC_DATA]" at bounding box center [745, 95] width 121 height 13
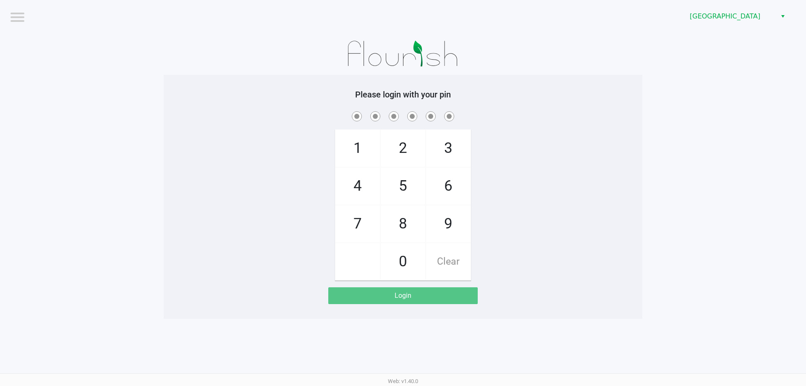
click at [420, 290] on div "Login" at bounding box center [402, 295] width 149 height 17
checkbox input "true"
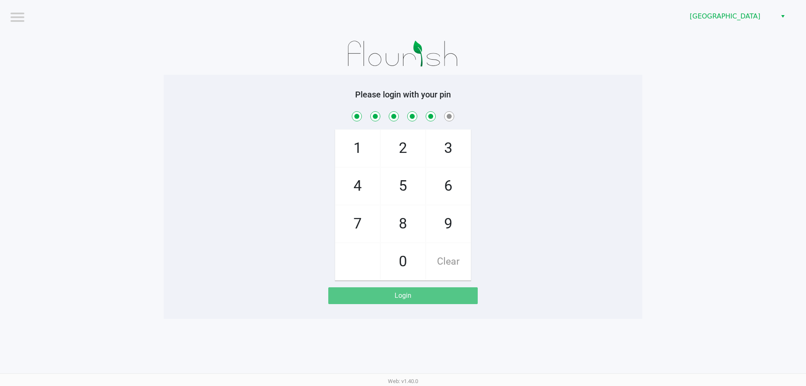
checkbox input "true"
